Goal: Information Seeking & Learning: Learn about a topic

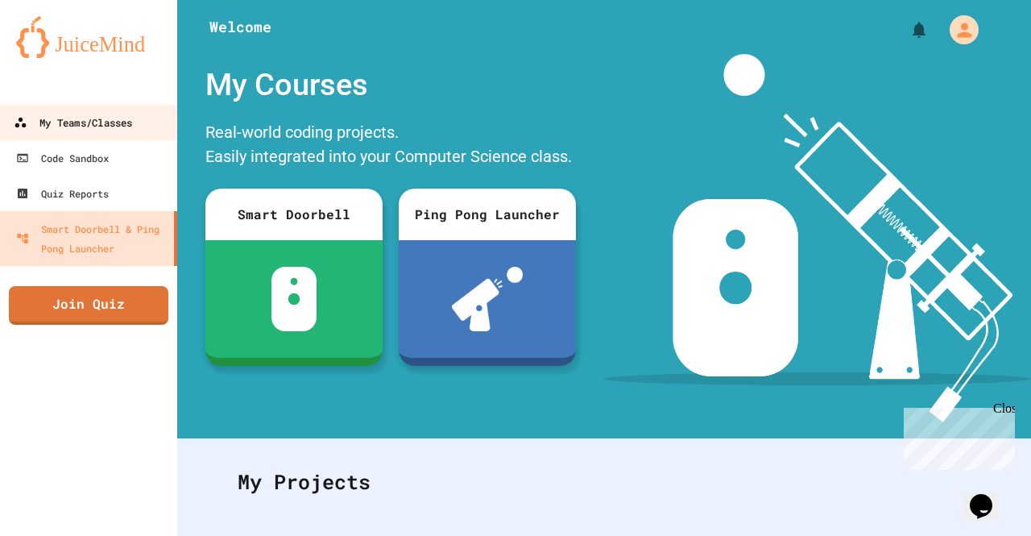
click at [63, 126] on div "My Teams/Classes" at bounding box center [73, 123] width 118 height 20
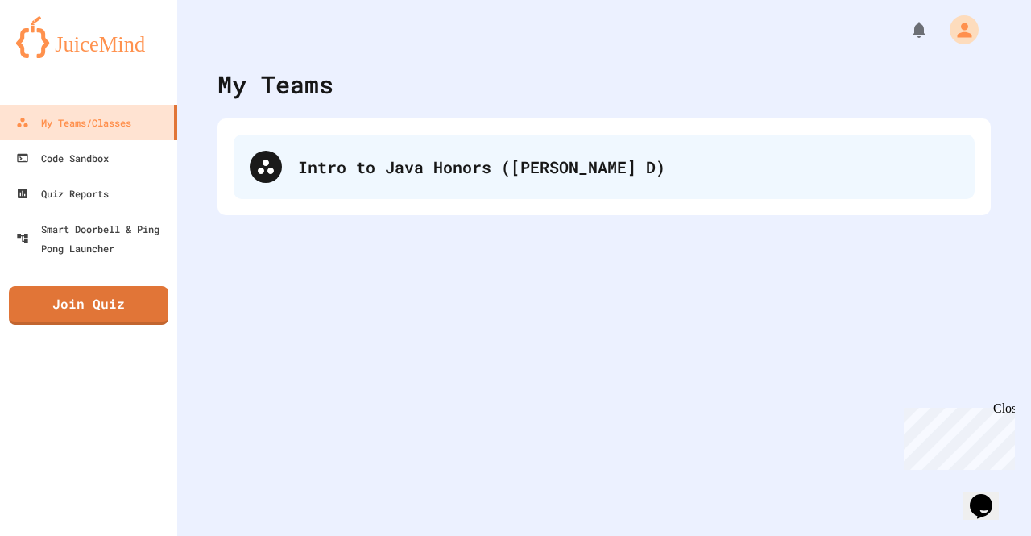
click at [344, 185] on div "Intro to Java Honors ([PERSON_NAME] D)" at bounding box center [604, 167] width 741 height 64
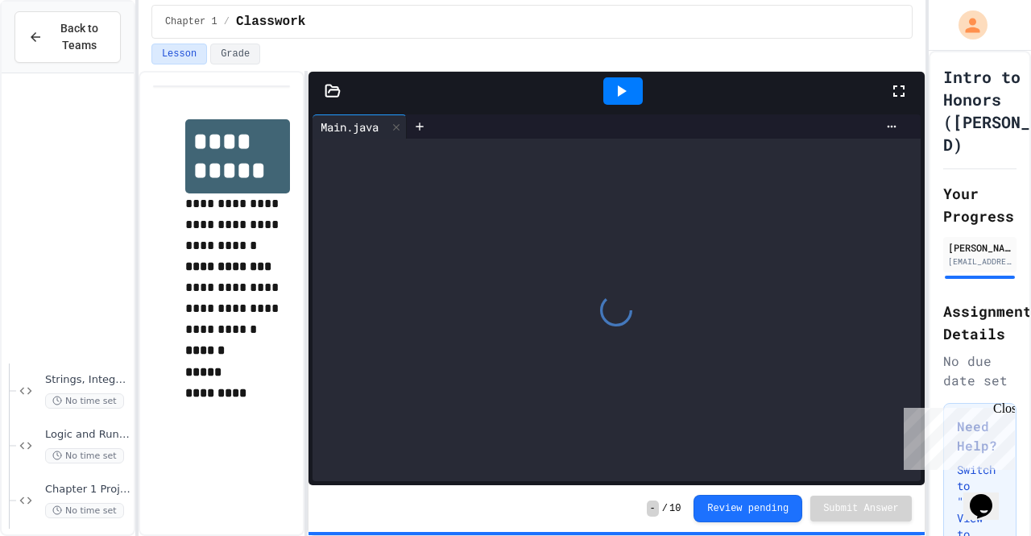
scroll to position [338, 0]
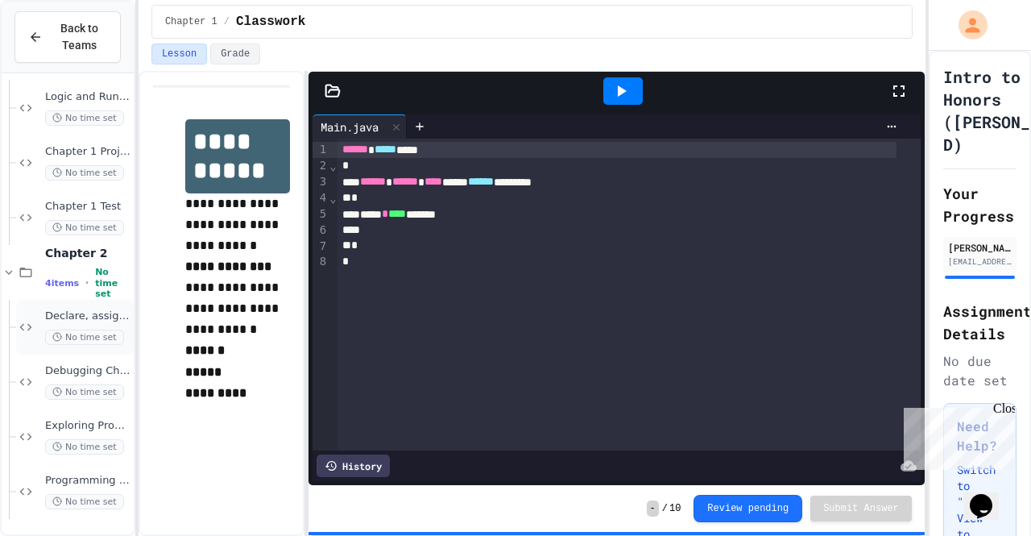
click at [68, 315] on span "Declare, assign, and swap values of variables" at bounding box center [87, 316] width 85 height 14
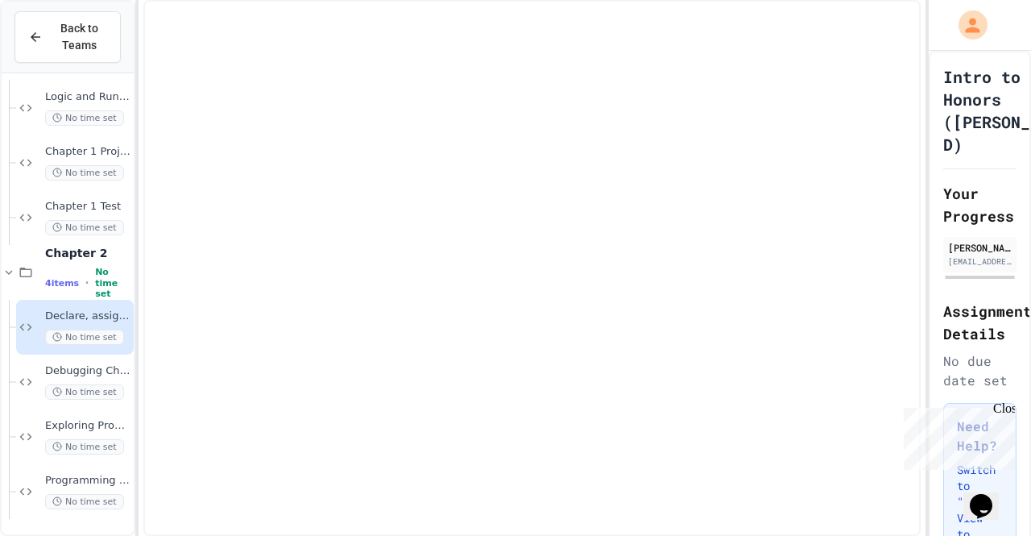
scroll to position [317, 0]
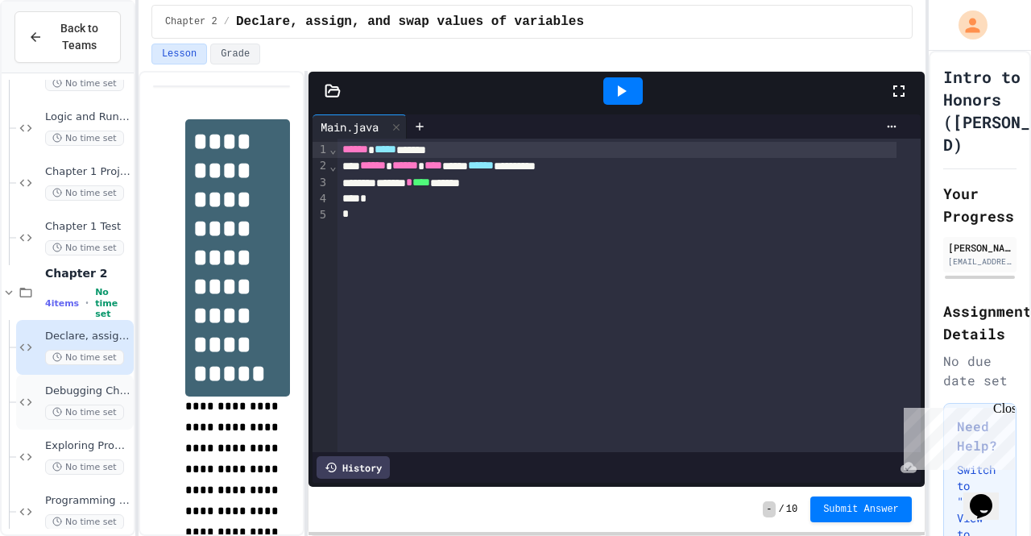
click at [44, 396] on div "Debugging Chapter 2 No time set" at bounding box center [75, 402] width 118 height 55
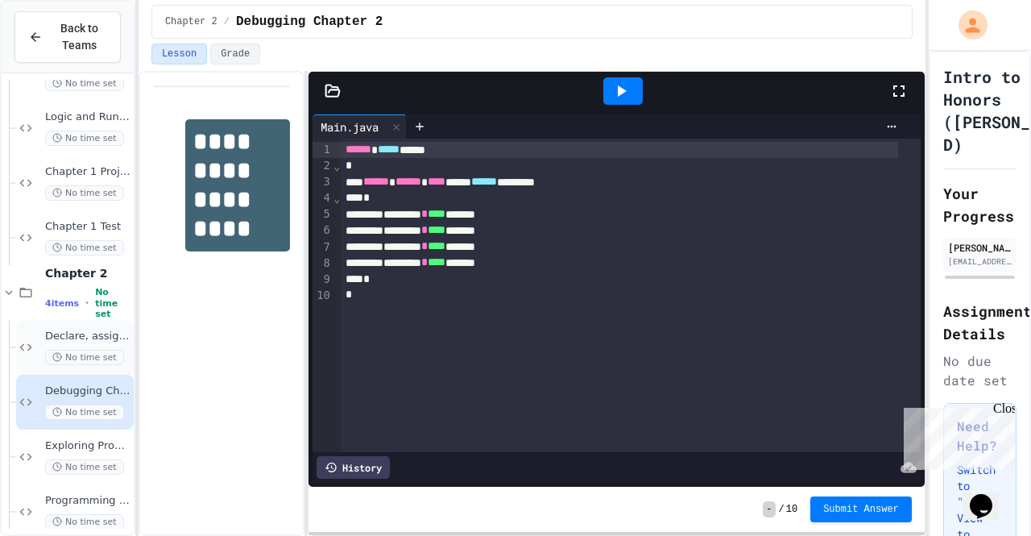
click at [95, 331] on span "Declare, assign, and swap values of variables" at bounding box center [87, 337] width 85 height 14
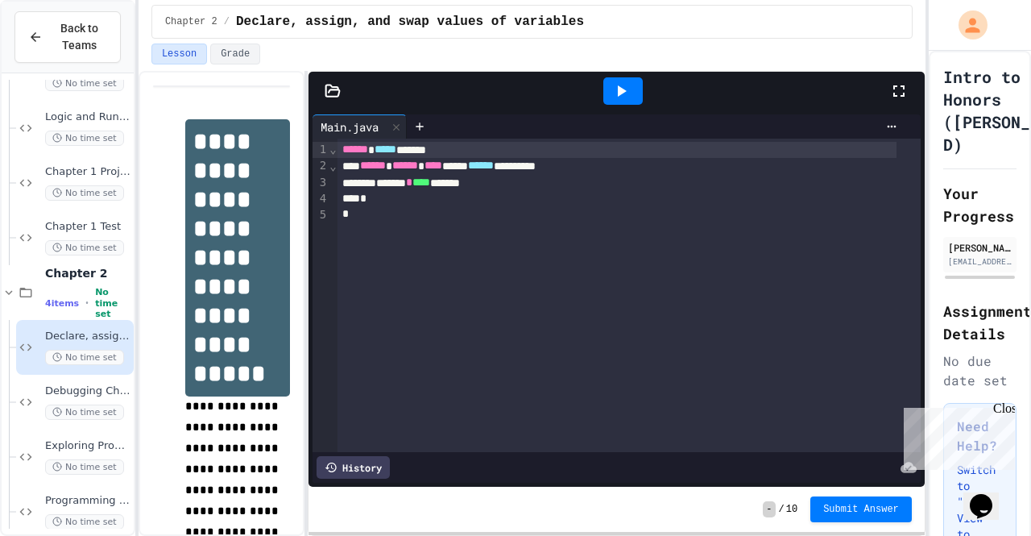
click at [334, 89] on icon at bounding box center [333, 91] width 16 height 16
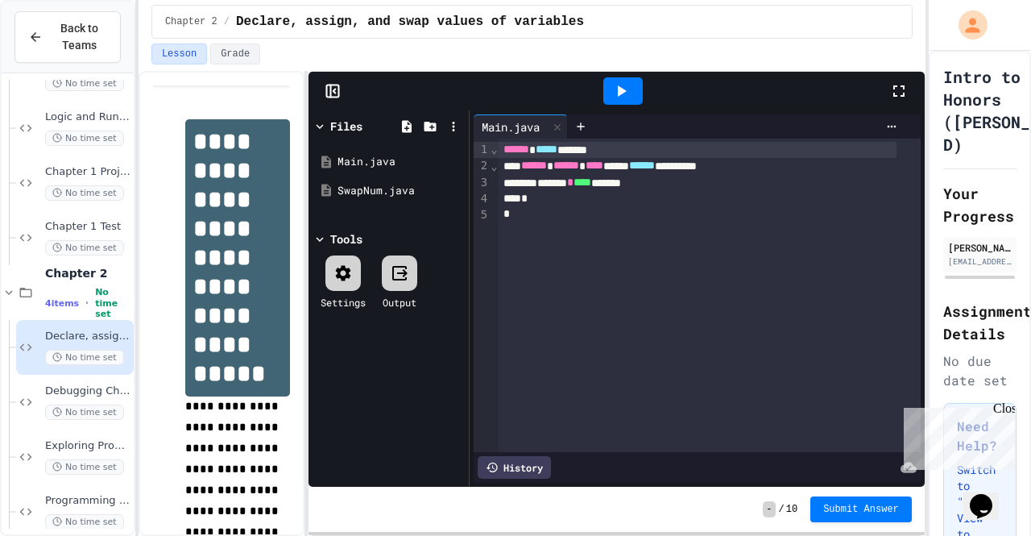
click at [334, 85] on icon at bounding box center [333, 91] width 16 height 16
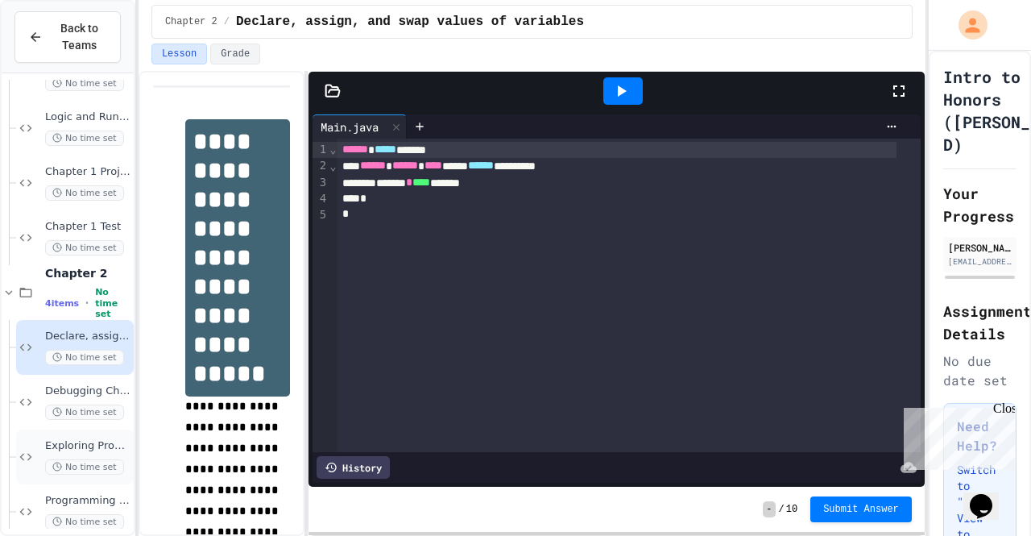
click at [47, 449] on span "Exploring Programs in Chapter 2" at bounding box center [87, 446] width 85 height 14
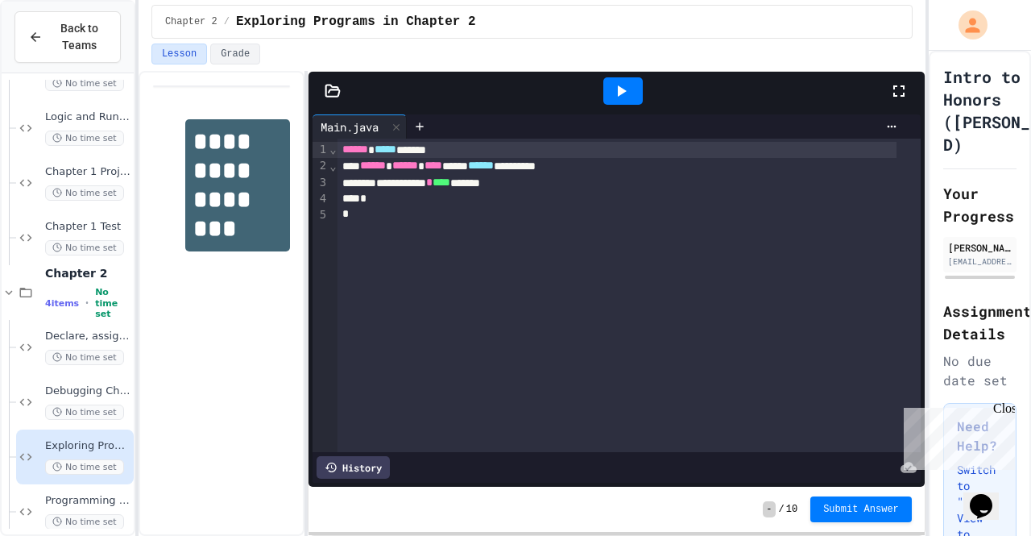
click at [340, 92] on icon at bounding box center [333, 91] width 16 height 16
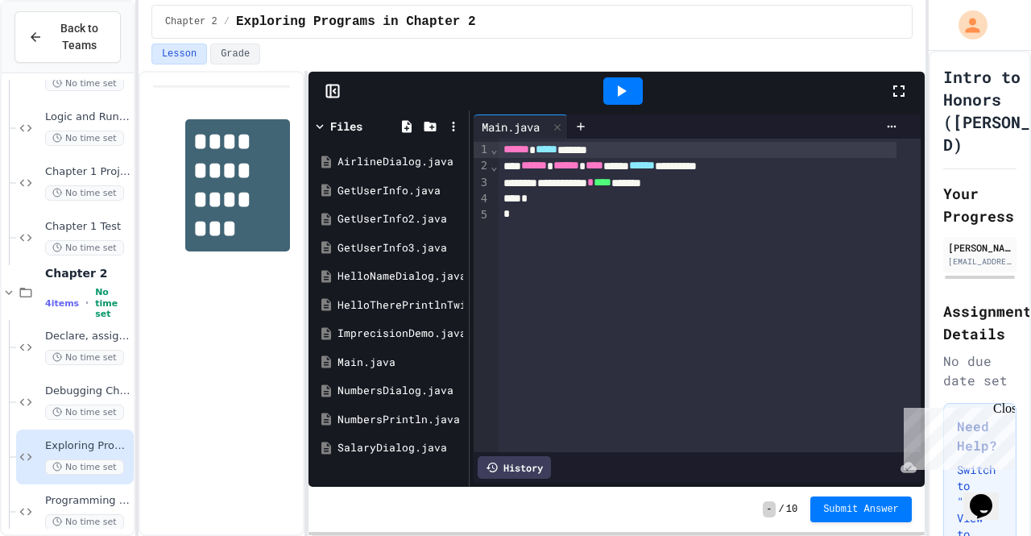
click at [338, 91] on rect at bounding box center [333, 91] width 12 height 12
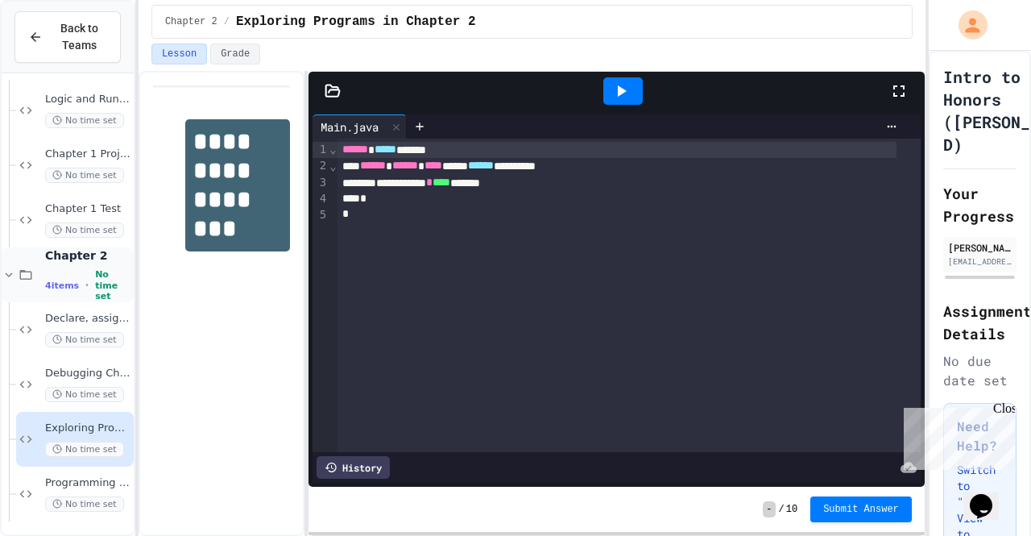
scroll to position [334, 0]
click at [330, 85] on icon at bounding box center [333, 90] width 14 height 11
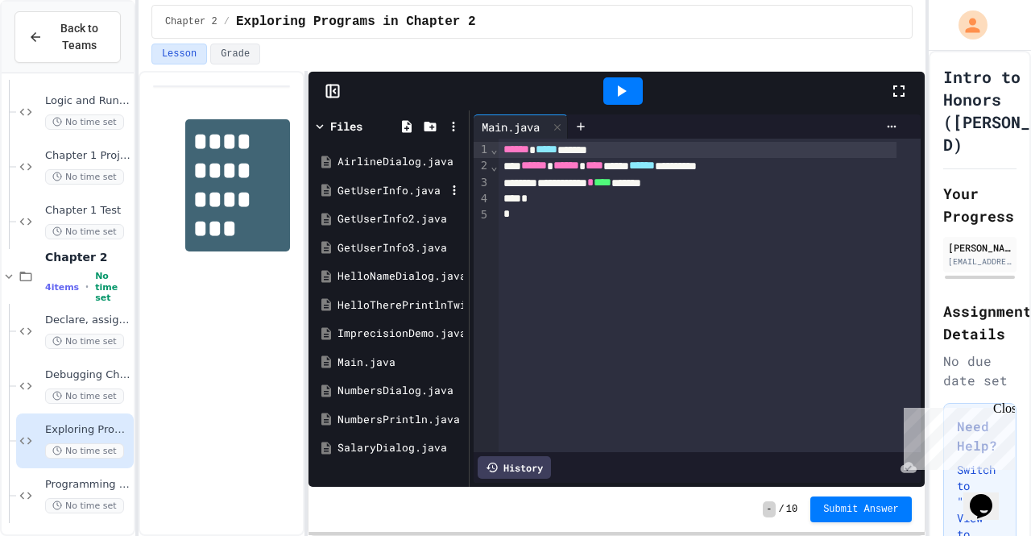
click at [345, 180] on div "GetUserInfo.java" at bounding box center [389, 190] width 152 height 29
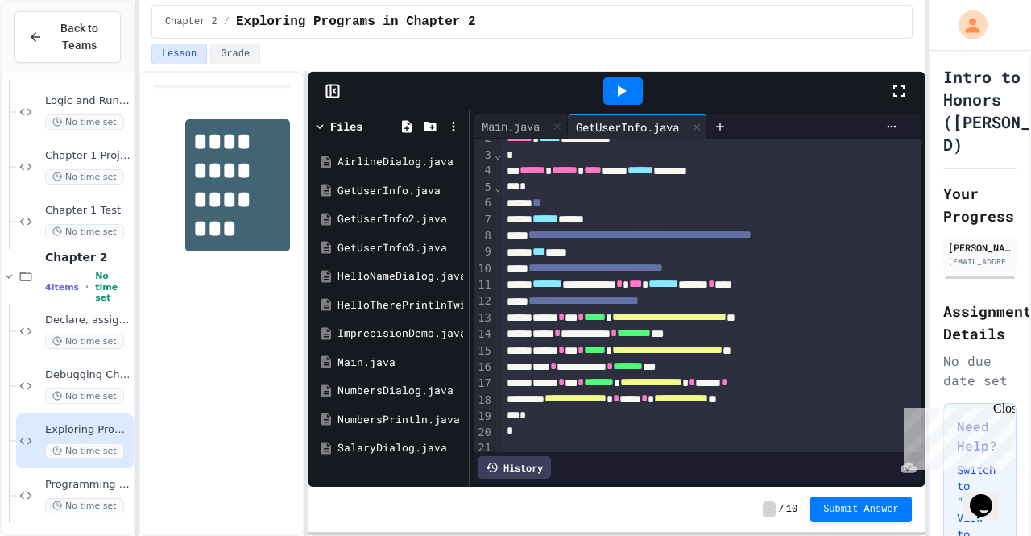
scroll to position [27, 0]
click at [509, 123] on div "Main.java" at bounding box center [511, 126] width 74 height 17
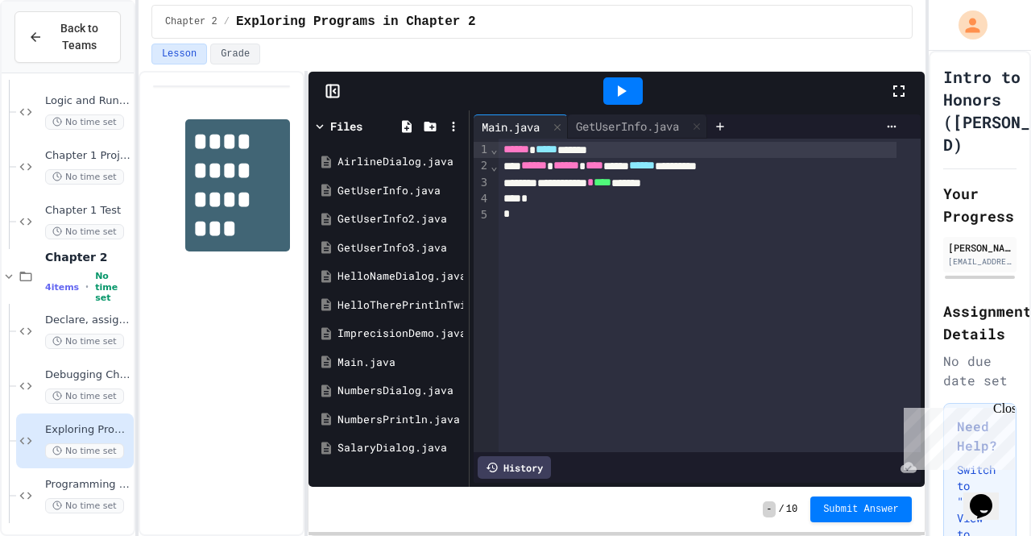
click at [328, 89] on icon at bounding box center [333, 91] width 16 height 16
